Goal: Find specific page/section

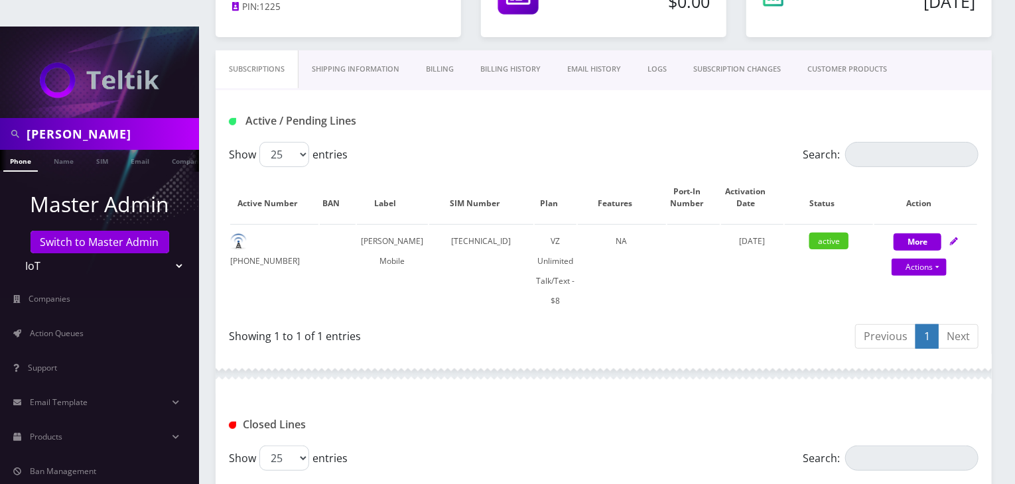
scroll to position [221, 0]
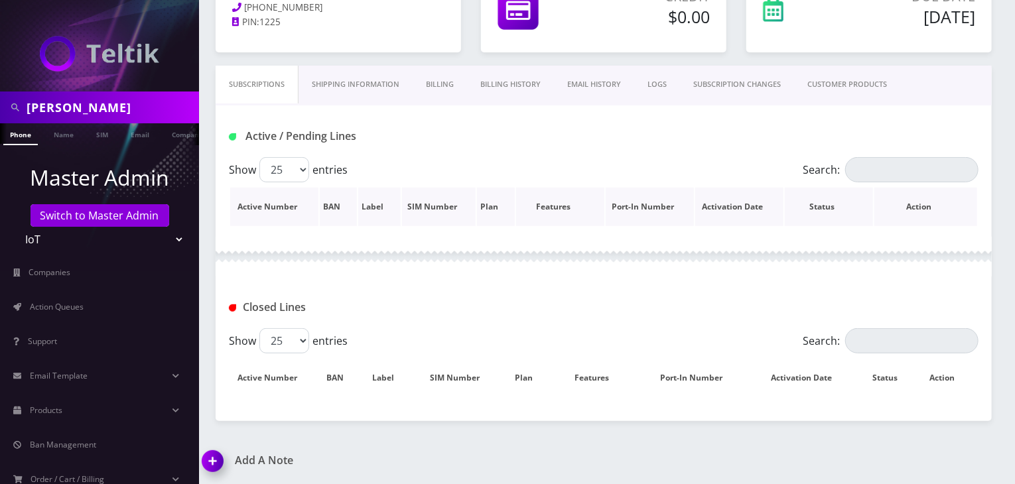
scroll to position [221, 0]
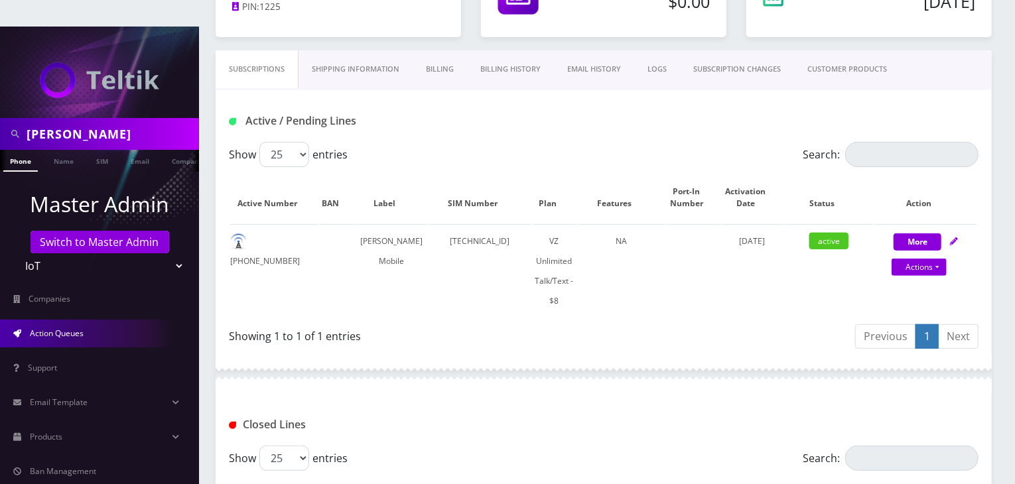
click at [49, 328] on span "Action Queues" at bounding box center [57, 333] width 54 height 11
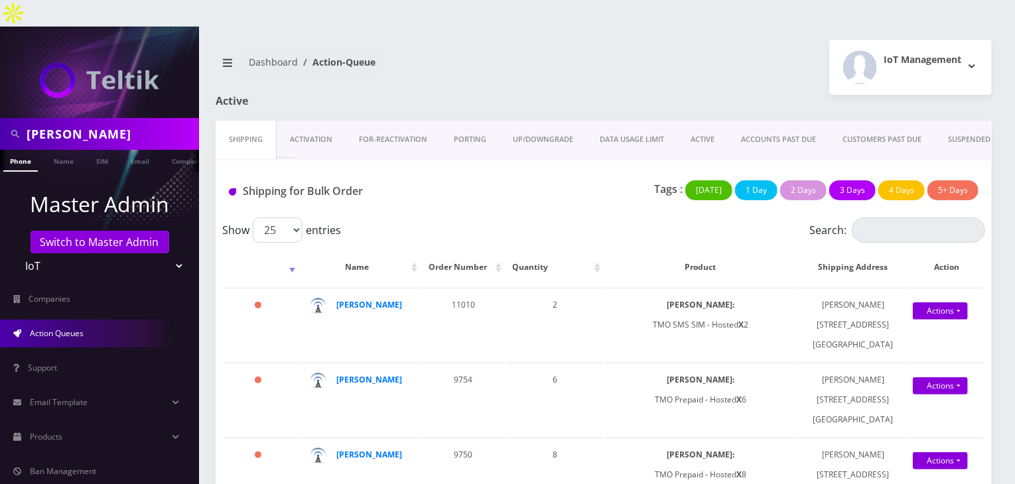
scroll to position [0, 7]
